Goal: Information Seeking & Learning: Find specific fact

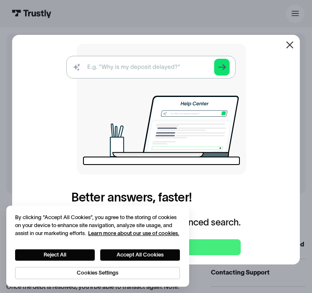
drag, startPoint x: 296, startPoint y: 43, endPoint x: 238, endPoint y: 78, distance: 67.3
click at [295, 43] on icon at bounding box center [290, 45] width 10 height 10
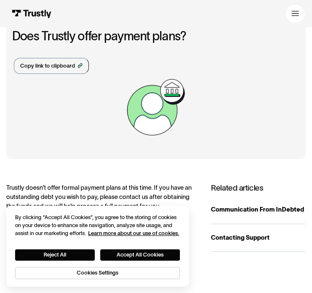
scroll to position [84, 0]
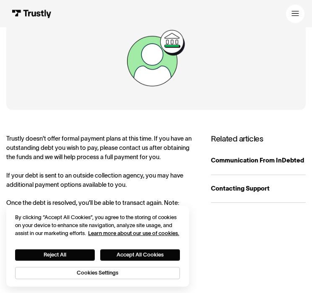
click at [64, 140] on div "Trustly doesn’t offer formal payment plans at this time. If you have an outstan…" at bounding box center [101, 175] width 190 height 82
copy div "formal"
click at [114, 137] on div "Trustly doesn’t offer formal payment plans at this time. If you have an outstan…" at bounding box center [101, 175] width 190 height 82
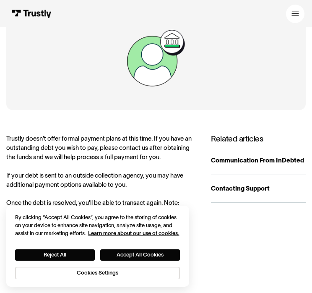
drag, startPoint x: 114, startPoint y: 137, endPoint x: 138, endPoint y: 137, distance: 24.3
click at [138, 137] on div "Trustly doesn’t offer formal payment plans at this time. If you have an outstan…" at bounding box center [101, 175] width 190 height 82
click at [97, 148] on div "Trustly doesn’t offer formal payment plans at this time. If you have an outstan…" at bounding box center [101, 175] width 190 height 82
click at [27, 148] on div "Trustly doesn’t offer formal payment plans at this time. If you have an outstan…" at bounding box center [101, 175] width 190 height 82
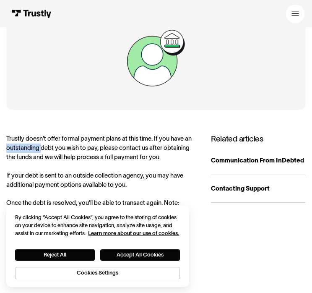
click at [27, 148] on div "Trustly doesn’t offer formal payment plans at this time. If you have an outstan…" at bounding box center [101, 175] width 190 height 82
drag, startPoint x: 27, startPoint y: 148, endPoint x: 66, endPoint y: 148, distance: 39.0
click at [66, 148] on div "Trustly doesn’t offer formal payment plans at this time. If you have an outstan…" at bounding box center [101, 175] width 190 height 82
click at [84, 148] on div "Trustly doesn’t offer formal payment plans at this time. If you have an outstan…" at bounding box center [101, 175] width 190 height 82
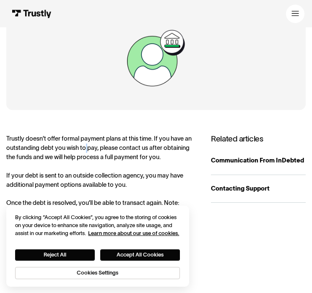
click at [84, 148] on div "Trustly doesn’t offer formal payment plans at this time. If you have an outstan…" at bounding box center [101, 175] width 190 height 82
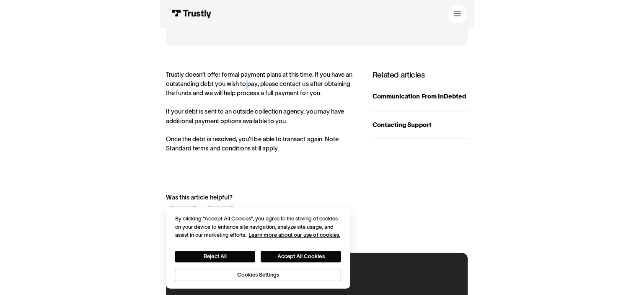
scroll to position [168, 0]
